Goal: Task Accomplishment & Management: Complete application form

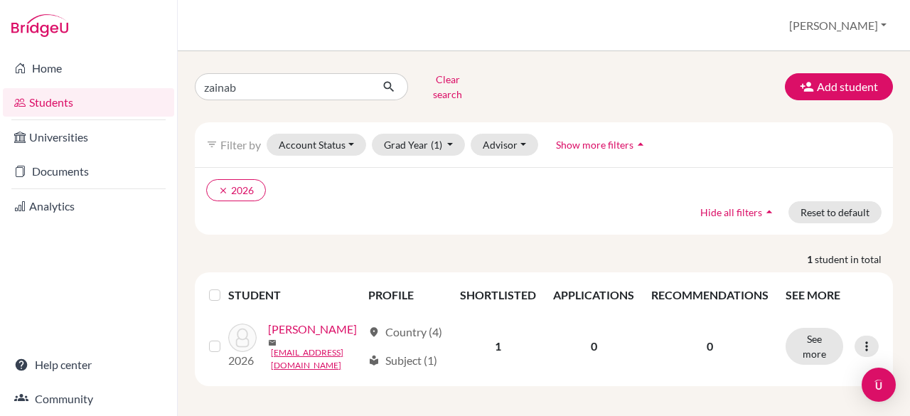
scroll to position [21, 0]
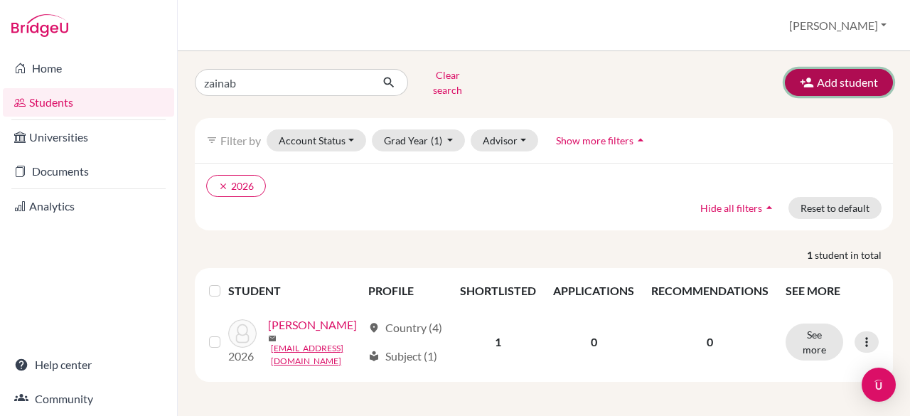
click at [824, 69] on button "Add student" at bounding box center [839, 82] width 108 height 27
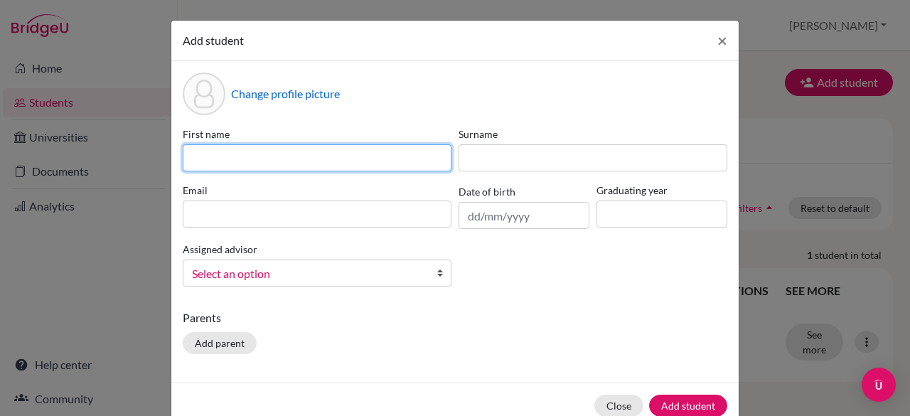
click at [254, 170] on input at bounding box center [317, 157] width 269 height 27
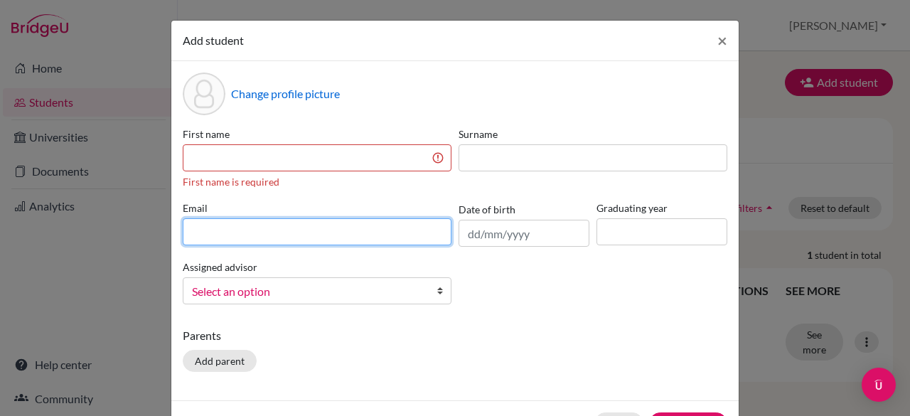
click at [225, 205] on div "Email" at bounding box center [317, 223] width 276 height 46
type input "[EMAIL_ADDRESS][DOMAIN_NAME]"
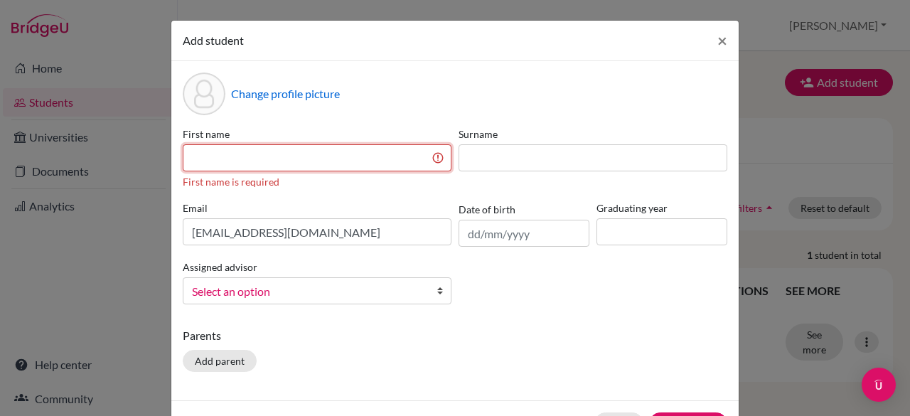
click at [210, 153] on input at bounding box center [317, 157] width 269 height 27
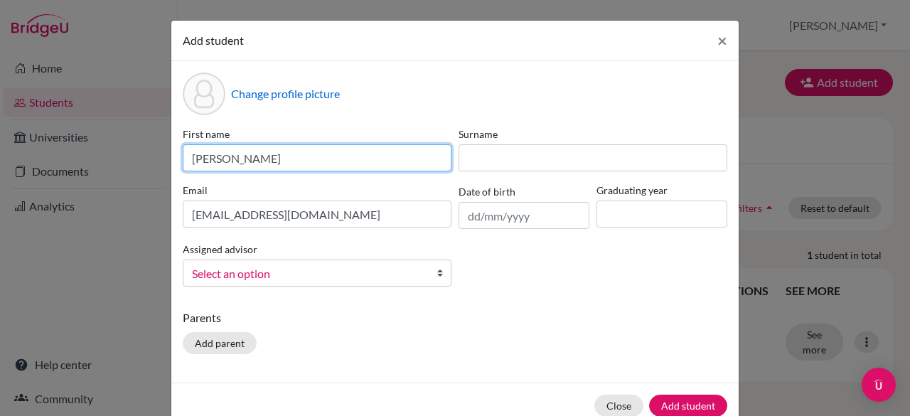
type input "[PERSON_NAME]"
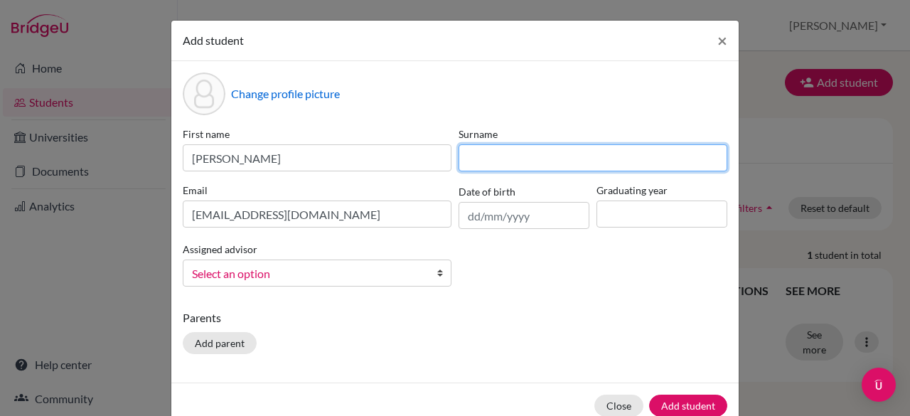
click at [537, 150] on input at bounding box center [592, 157] width 269 height 27
type input "Fekry"
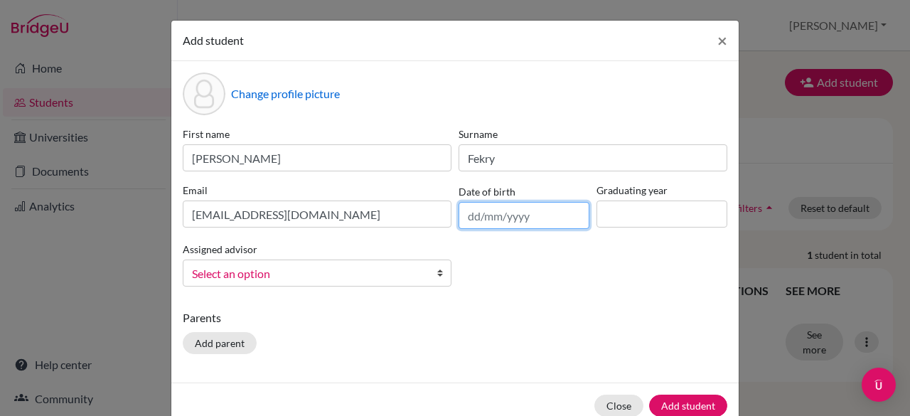
click at [526, 205] on input "text" at bounding box center [523, 215] width 131 height 27
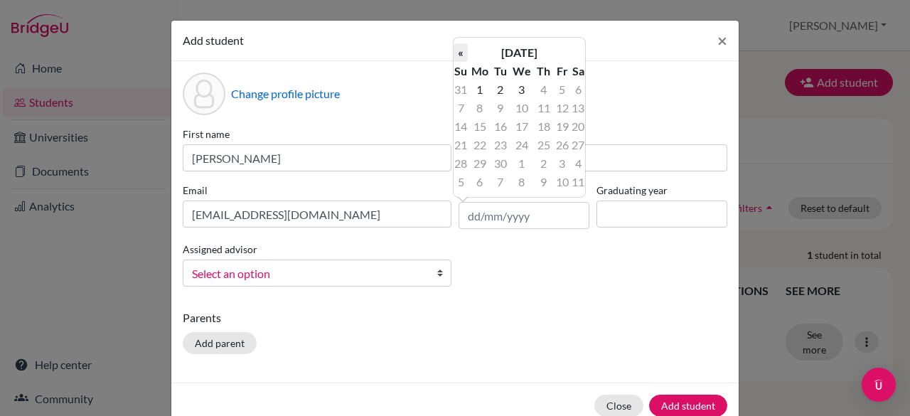
click at [459, 54] on th "«" at bounding box center [460, 52] width 14 height 18
click at [460, 55] on th "«" at bounding box center [460, 52] width 14 height 18
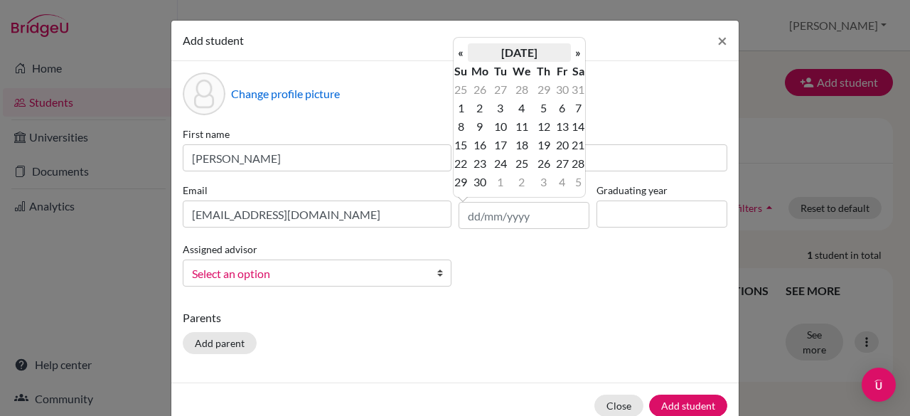
click at [559, 50] on th "[DATE]" at bounding box center [519, 52] width 103 height 18
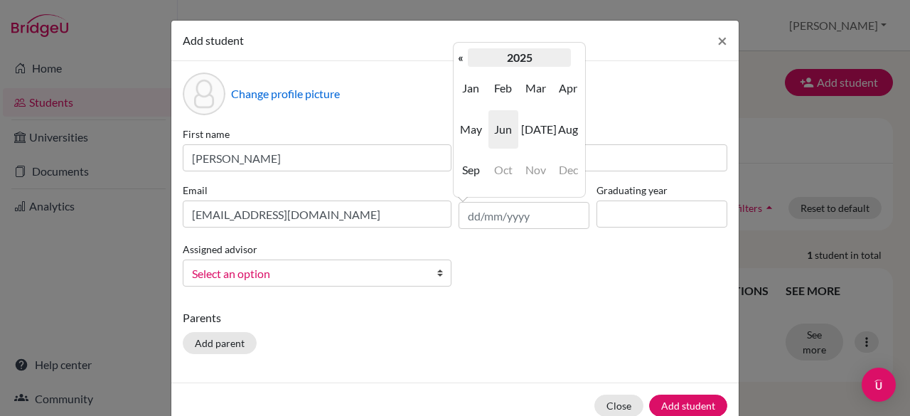
click at [546, 59] on th "2025" at bounding box center [519, 57] width 103 height 18
click at [514, 65] on th "[DATE]-[DATE]" at bounding box center [519, 57] width 103 height 18
click at [503, 53] on th "[DATE]-[DATE]" at bounding box center [519, 57] width 103 height 18
click at [534, 60] on th "[DATE]-2900" at bounding box center [519, 57] width 103 height 18
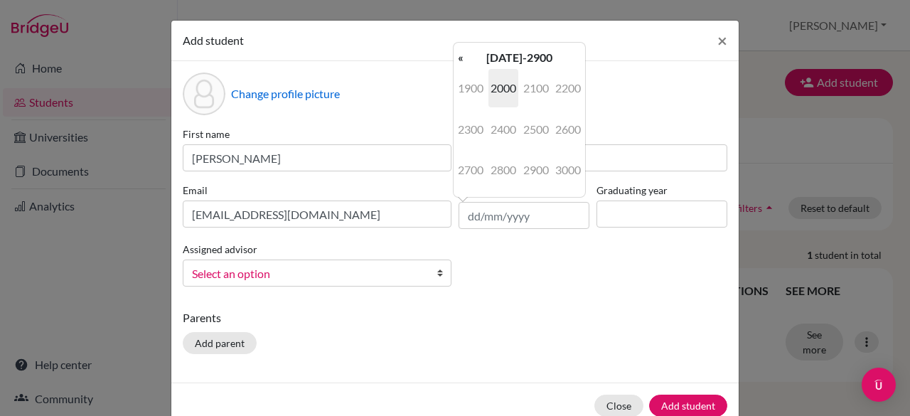
click at [502, 99] on span "2000" at bounding box center [503, 88] width 30 height 38
click at [540, 83] on span "2010" at bounding box center [536, 88] width 30 height 38
click at [463, 61] on th "«" at bounding box center [460, 57] width 14 height 18
click at [514, 171] on span "2008" at bounding box center [503, 170] width 30 height 38
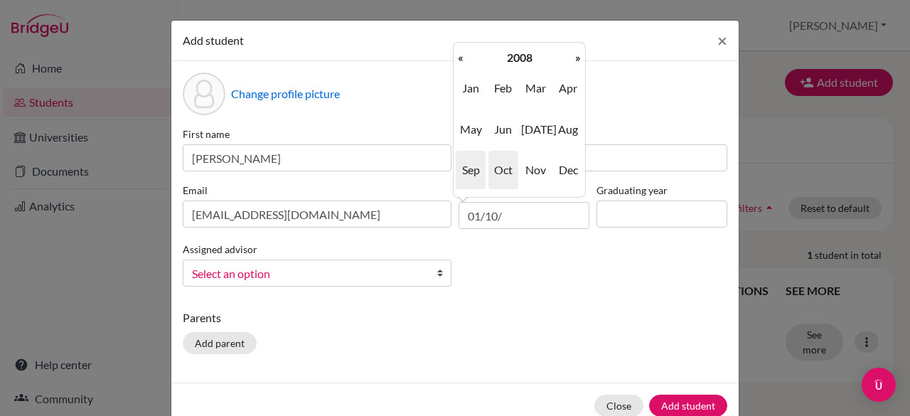
click at [511, 164] on span "Oct" at bounding box center [503, 170] width 30 height 38
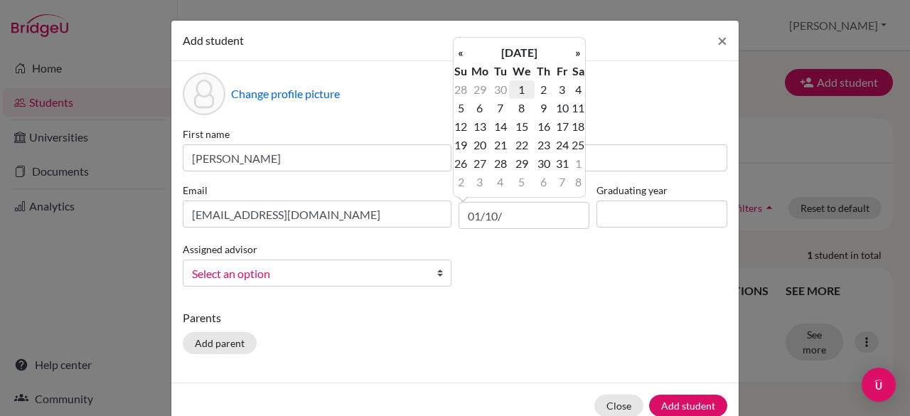
click at [523, 93] on td "1" at bounding box center [521, 89] width 25 height 18
type input "[DATE]"
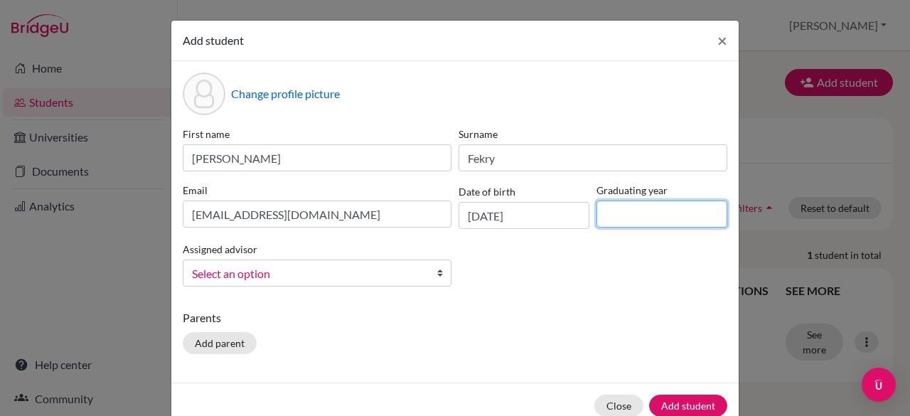
click at [621, 215] on input at bounding box center [661, 213] width 131 height 27
type input "2028"
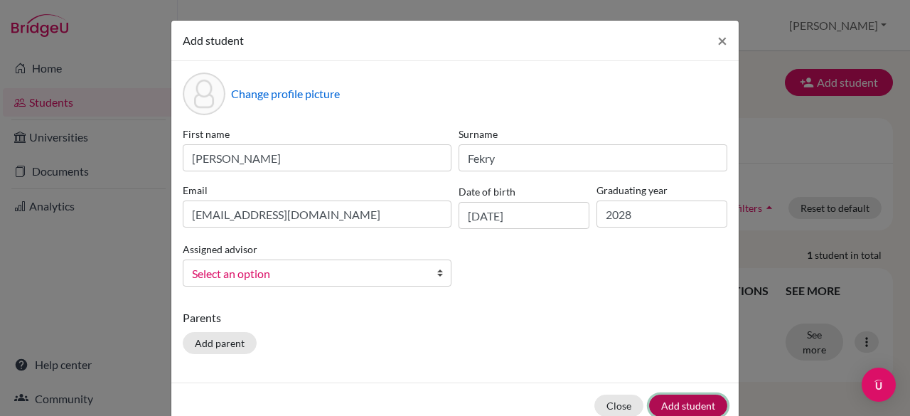
click at [679, 401] on button "Add student" at bounding box center [688, 405] width 78 height 22
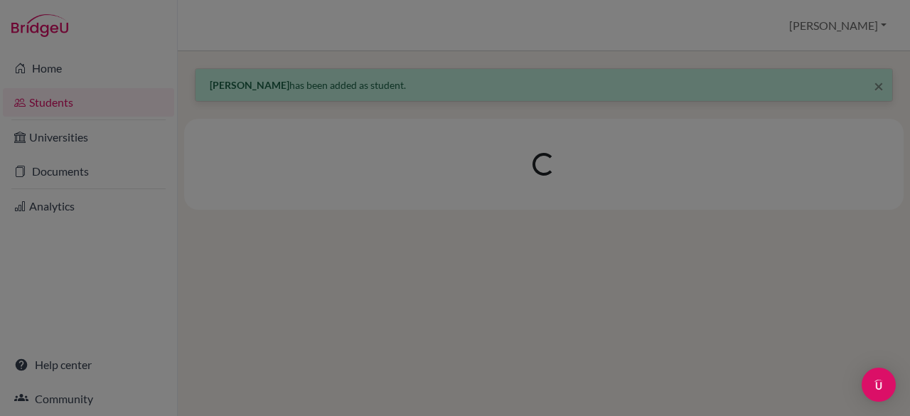
scroll to position [0, 0]
